Goal: Information Seeking & Learning: Find specific page/section

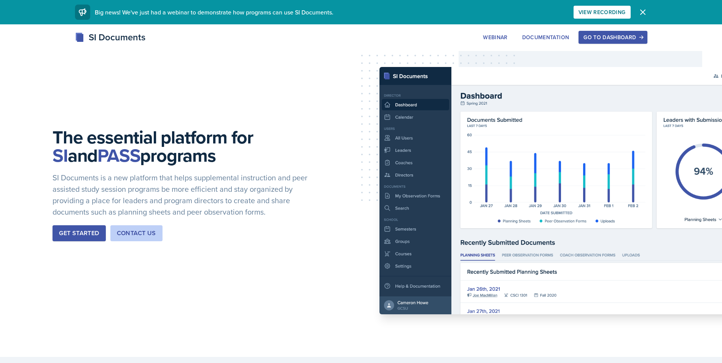
click at [613, 36] on div "Go to Dashboard" at bounding box center [613, 37] width 59 height 6
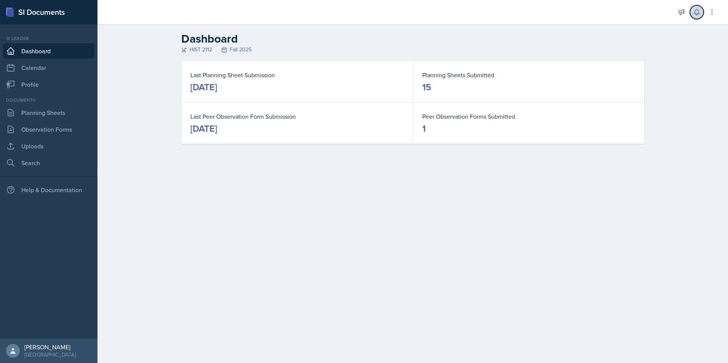
click at [699, 10] on icon at bounding box center [697, 12] width 8 height 8
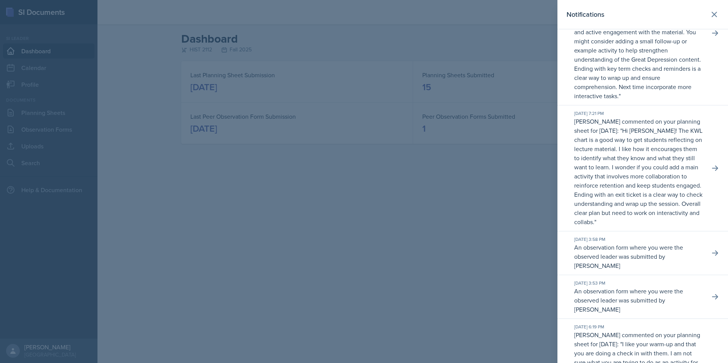
scroll to position [76, 0]
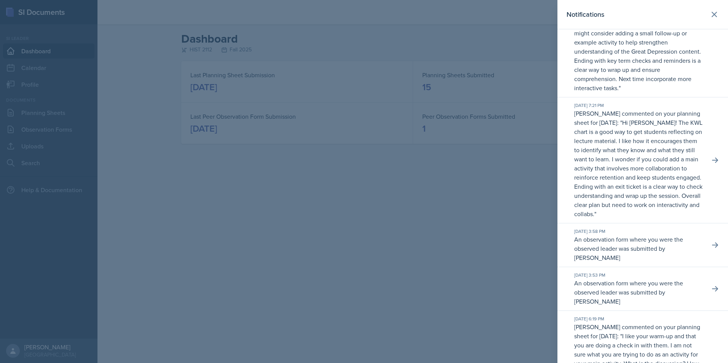
click at [377, 260] on div at bounding box center [364, 181] width 728 height 363
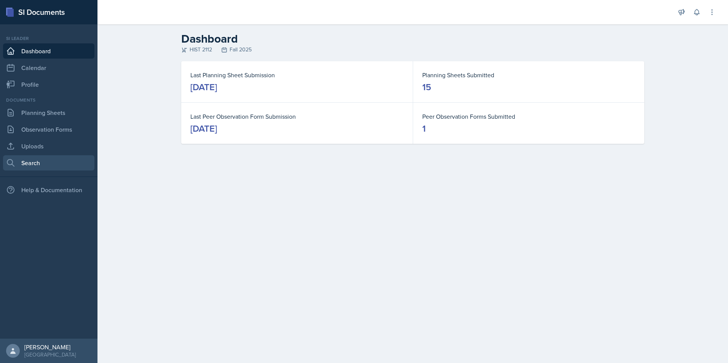
click at [36, 169] on link "Search" at bounding box center [48, 162] width 91 height 15
select select "all"
select select "1"
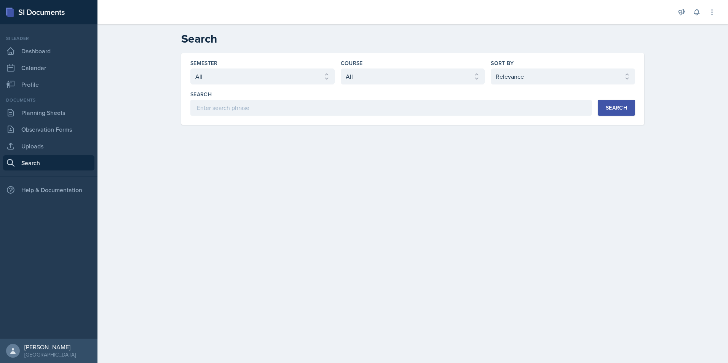
click at [290, 85] on div "Semester Select semester All Fall 2025 Summer 2025 Spring 2025 Fall 2024 Summer…" at bounding box center [412, 87] width 445 height 56
click at [286, 75] on select "Select semester All Fall 2025 Summer 2025 Spring 2025 Fall 2024 Summer 2024 Spr…" at bounding box center [262, 77] width 144 height 16
select select "2bed604d-1099-4043-b1bc-2365e8740244"
click at [190, 69] on select "Select semester All Fall 2025 Summer 2025 Spring 2025 Fall 2024 Summer 2024 Spr…" at bounding box center [262, 77] width 144 height 16
click at [375, 74] on select "Select course All ACCT 2101 ACCT 2102 ACCT 4050 ANTH 1102 ANTH 3301 ARCH 1000 A…" at bounding box center [413, 77] width 144 height 16
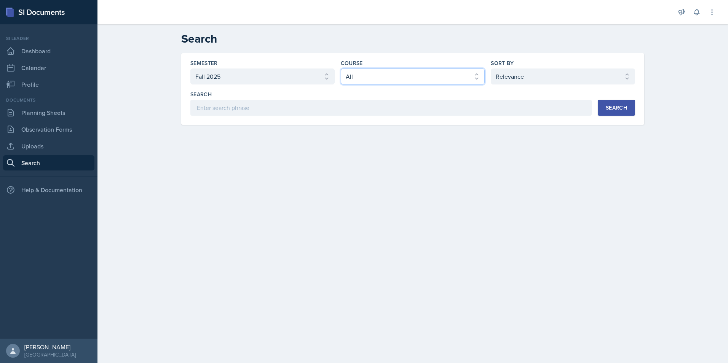
select select "e03f2d5a-f3a5-4e0e-9167-550ff5b2876a"
click at [341, 69] on select "Select course All ACCT 2101 ACCT 2102 ACCT 4050 ANTH 1102 ANTH 3301 ARCH 1000 A…" at bounding box center [413, 77] width 144 height 16
click at [618, 107] on div "Search" at bounding box center [616, 108] width 21 height 6
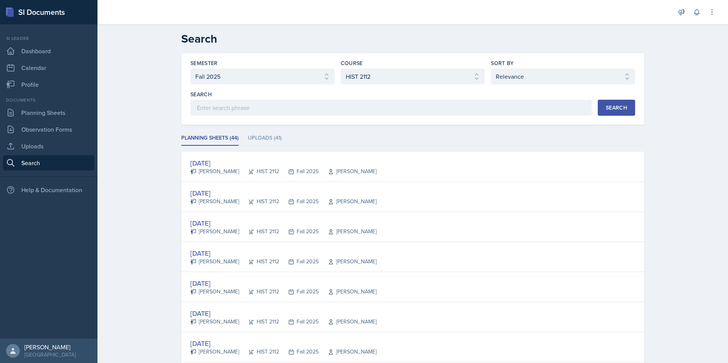
scroll to position [38, 0]
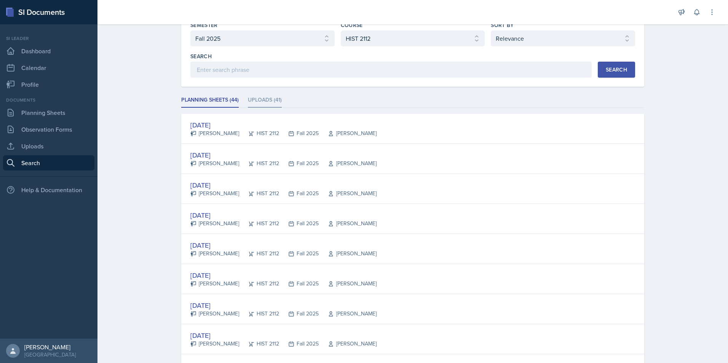
click at [256, 97] on li "Uploads (41)" at bounding box center [265, 100] width 34 height 15
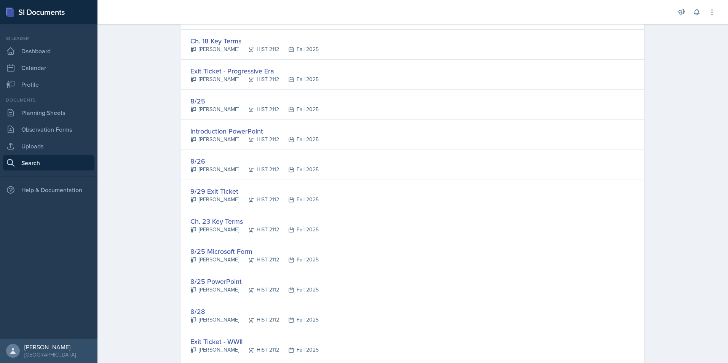
scroll to position [0, 0]
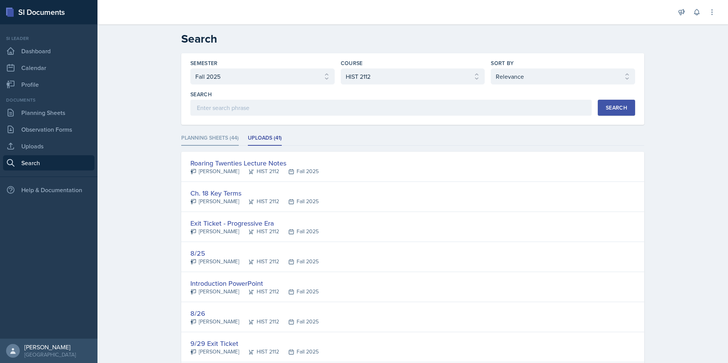
click at [222, 139] on li "Planning Sheets (44)" at bounding box center [209, 138] width 57 height 15
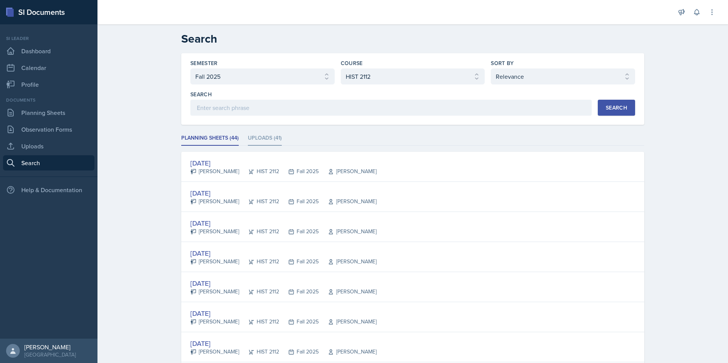
click at [257, 138] on li "Uploads (41)" at bounding box center [265, 138] width 34 height 15
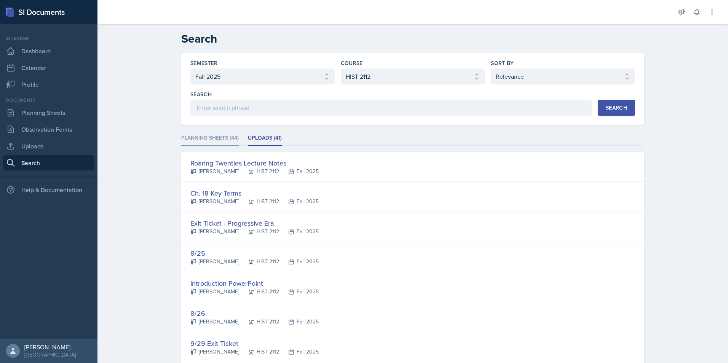
click at [218, 140] on li "Planning Sheets (44)" at bounding box center [209, 138] width 57 height 15
